Goal: Task Accomplishment & Management: Manage account settings

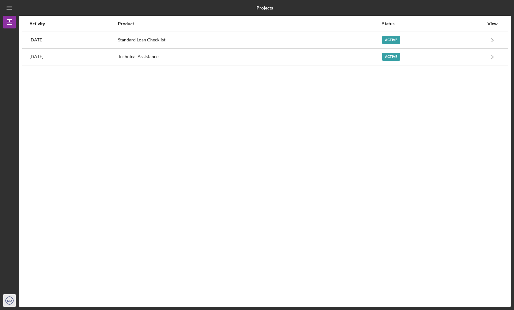
click at [13, 303] on icon "MD" at bounding box center [9, 301] width 13 height 16
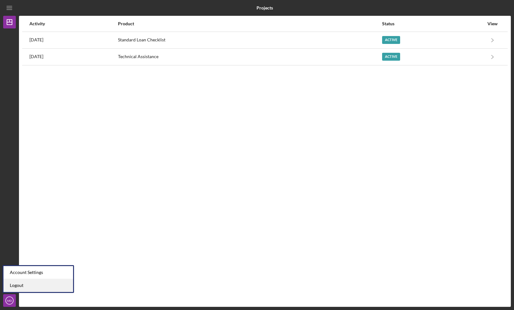
click at [16, 288] on link "Logout" at bounding box center [38, 285] width 70 height 13
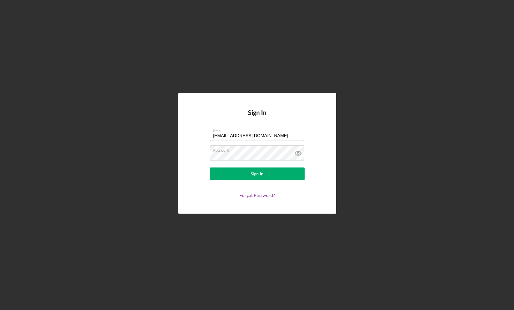
click at [264, 136] on input "[EMAIL_ADDRESS][DOMAIN_NAME]" at bounding box center [257, 133] width 95 height 15
type input "[EMAIL_ADDRESS][DOMAIN_NAME]"
click at [210, 168] on button "Sign In" at bounding box center [257, 174] width 95 height 13
